Goal: Task Accomplishment & Management: Use online tool/utility

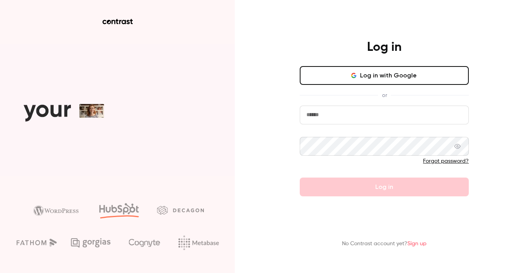
click at [329, 114] on input "email" at bounding box center [384, 115] width 169 height 19
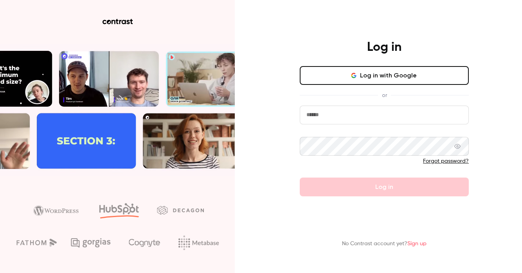
type input "**********"
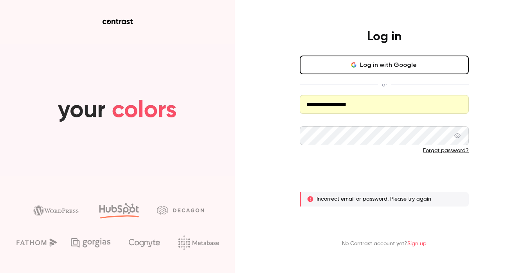
click at [351, 175] on button "Log in" at bounding box center [384, 176] width 169 height 19
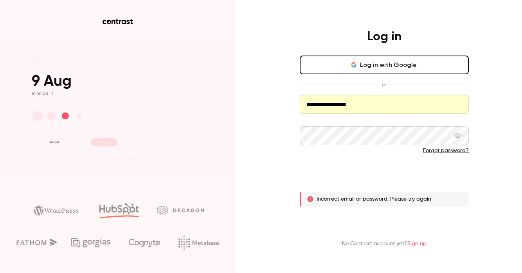
click at [396, 179] on button "Log in" at bounding box center [384, 176] width 169 height 19
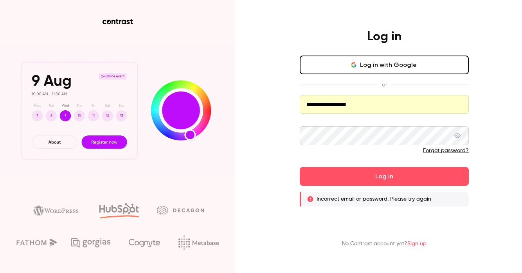
click at [381, 62] on button "Log in with Google" at bounding box center [384, 65] width 169 height 19
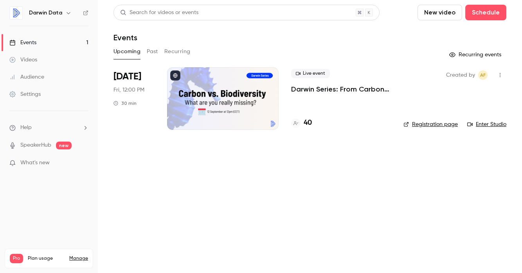
click at [304, 121] on h4 "40" at bounding box center [308, 123] width 8 height 11
